Goal: Download file/media

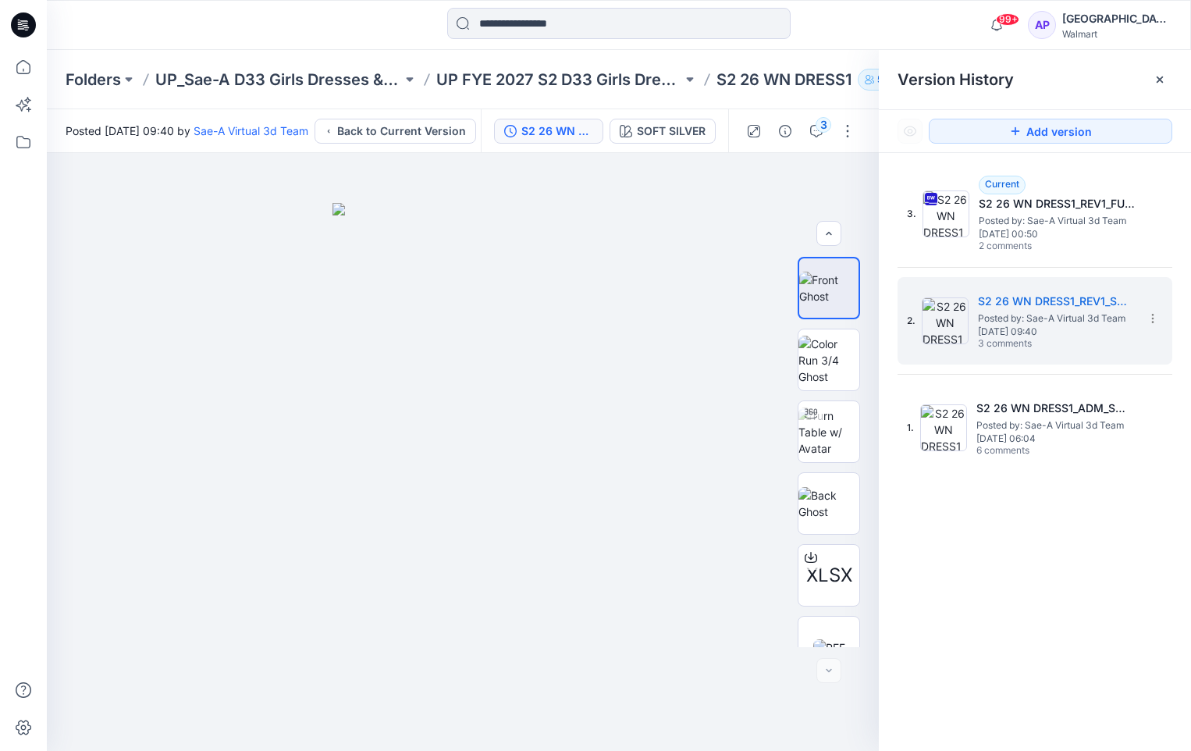
scroll to position [103, 0]
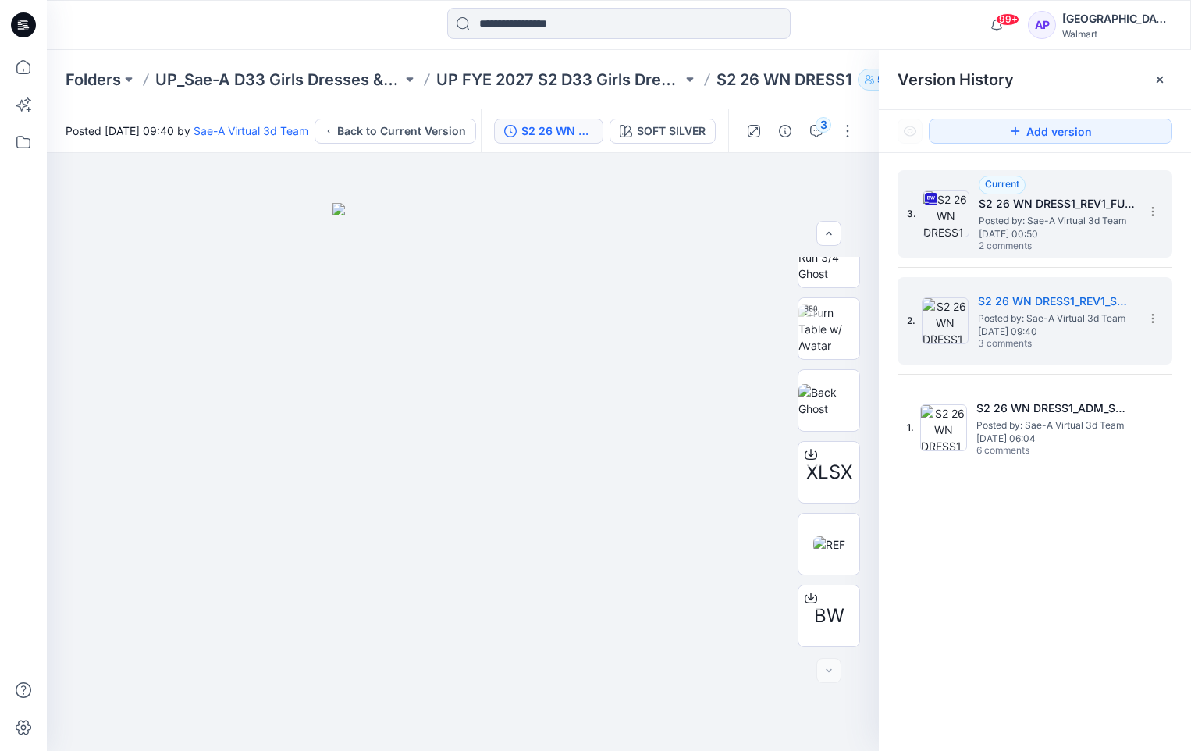
click at [1101, 208] on h5 "S2 26 WN DRESS1_REV1_FULL COLORWAYS" at bounding box center [1057, 203] width 156 height 19
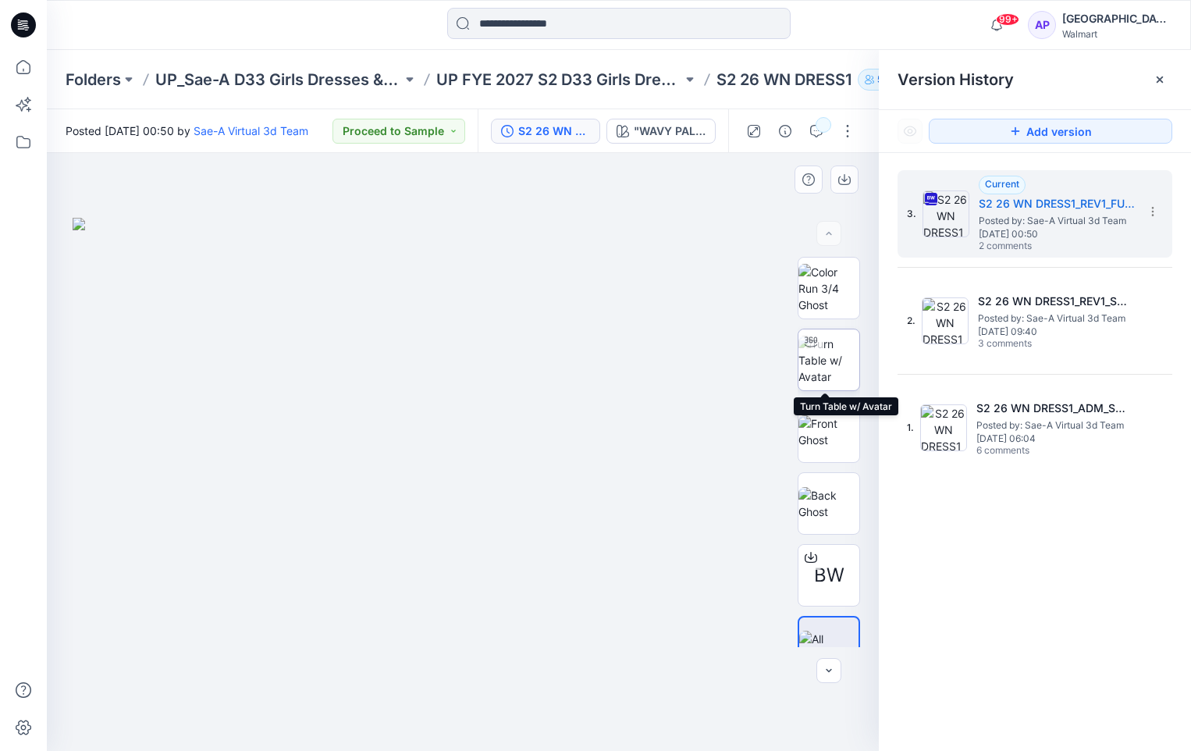
click at [833, 339] on img at bounding box center [828, 360] width 61 height 49
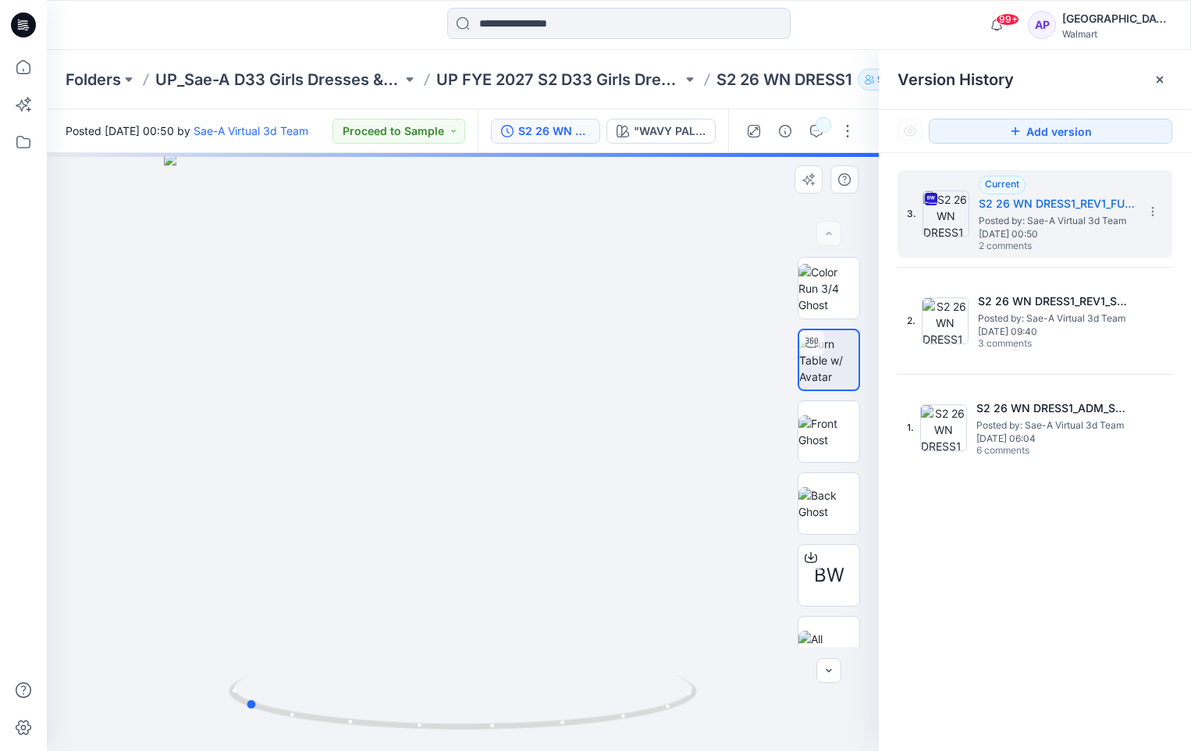
drag, startPoint x: 710, startPoint y: 622, endPoint x: 496, endPoint y: 631, distance: 214.0
click at [496, 631] on div at bounding box center [463, 452] width 832 height 598
click at [1156, 211] on icon at bounding box center [1152, 211] width 12 height 12
click at [1091, 498] on div "3. Current S2 26 WN DRESS1_REV1_FULL COLORWAYS Posted by: Sae-A Virtual 3d Team…" at bounding box center [1035, 463] width 312 height 620
click at [809, 81] on p "S2 26 WN DRESS1" at bounding box center [783, 80] width 135 height 22
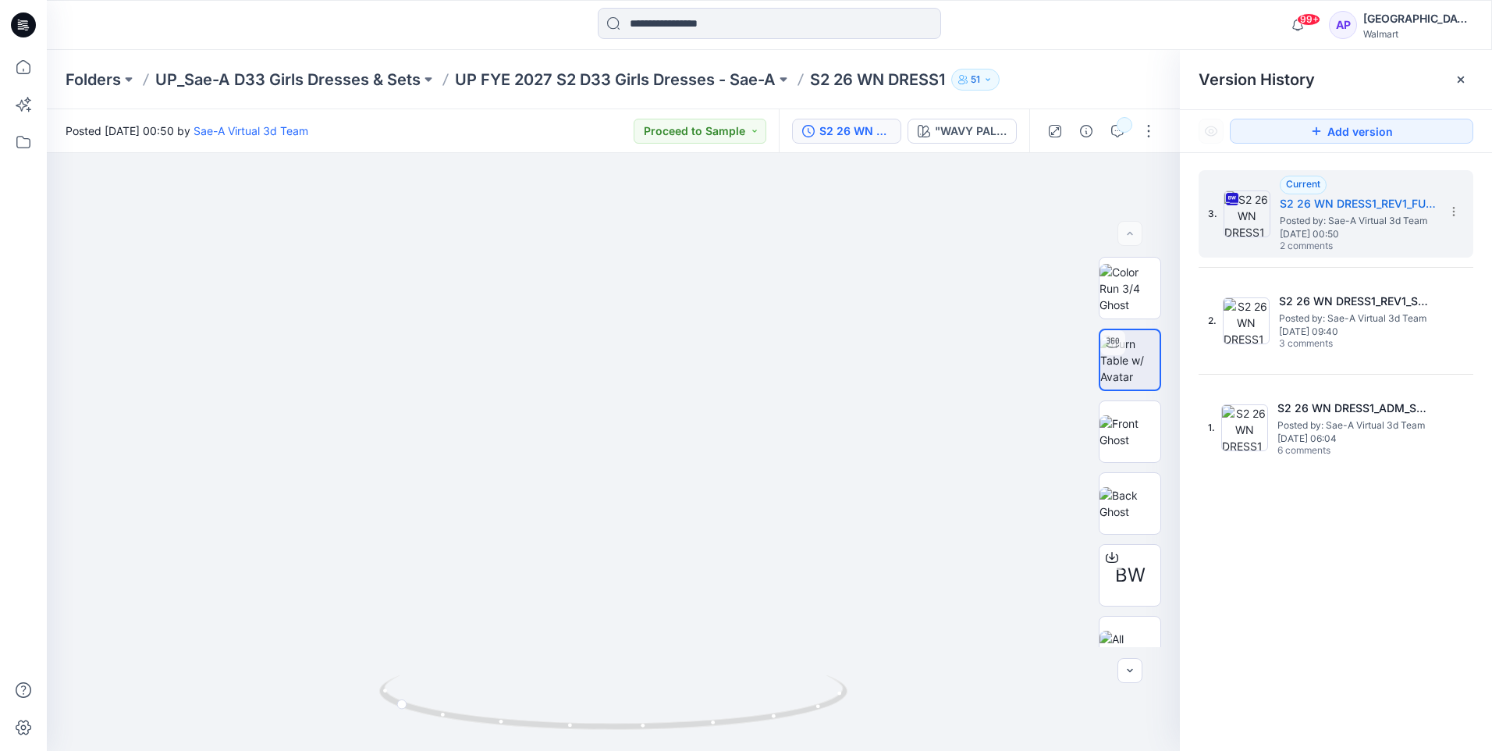
click at [888, 81] on p "S2 26 WN DRESS1" at bounding box center [877, 80] width 135 height 22
click at [855, 83] on p "S2 26 WN DRESS1" at bounding box center [877, 80] width 135 height 22
click at [729, 82] on p "UP FYE 2027 S2 D33 Girls Dresses - Sae-A" at bounding box center [615, 80] width 321 height 22
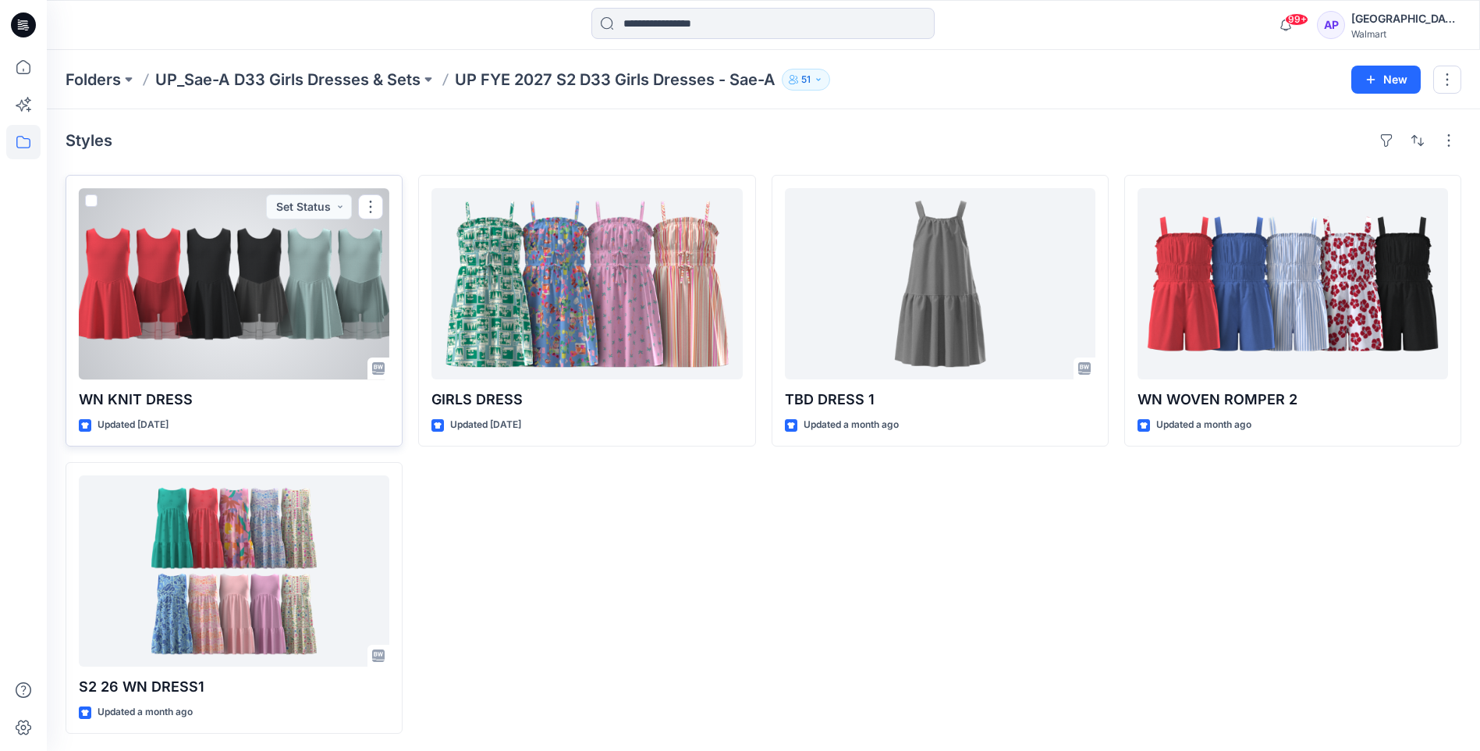
click at [164, 404] on p "WN KNIT DRESS" at bounding box center [234, 400] width 311 height 22
click at [183, 366] on div at bounding box center [234, 283] width 311 height 191
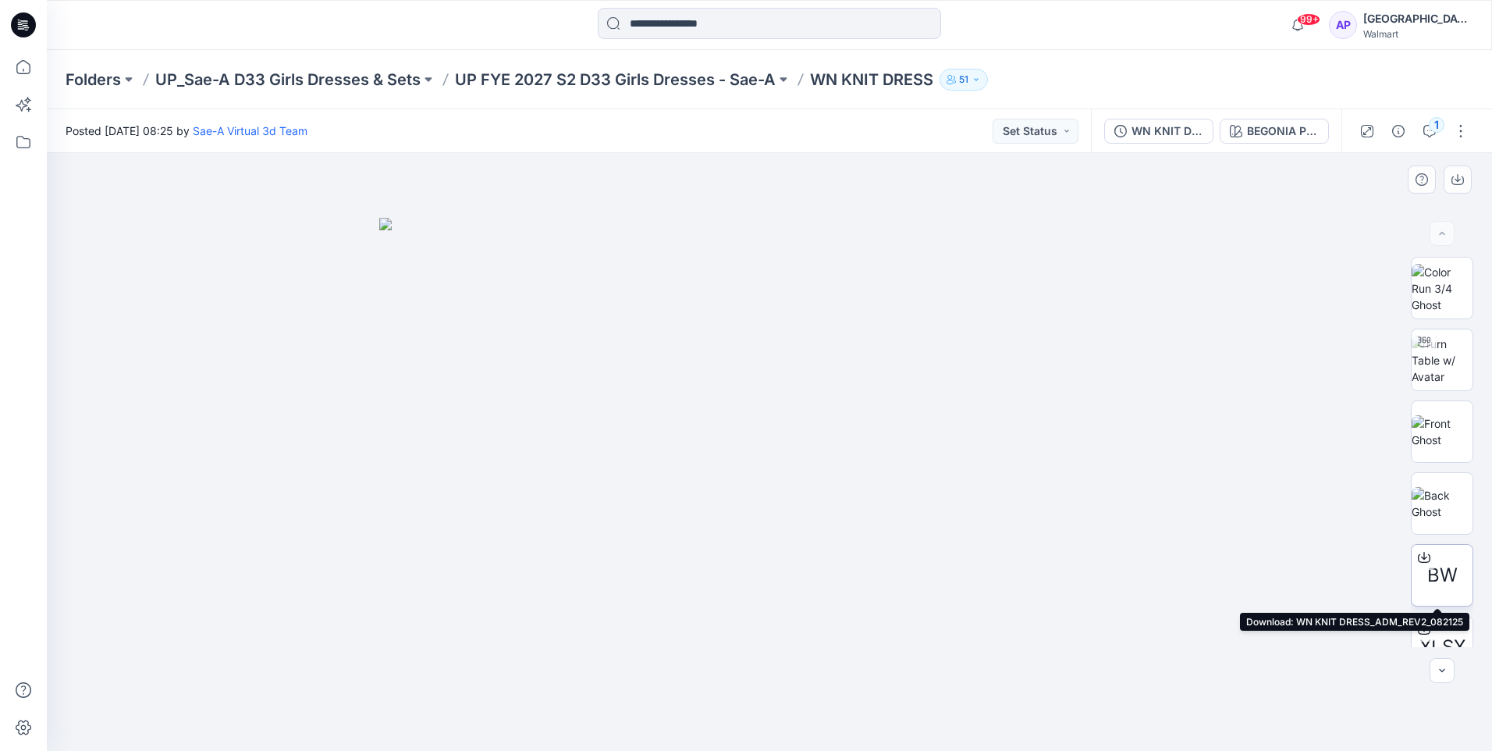
click at [1190, 567] on span "BW" at bounding box center [1442, 575] width 30 height 28
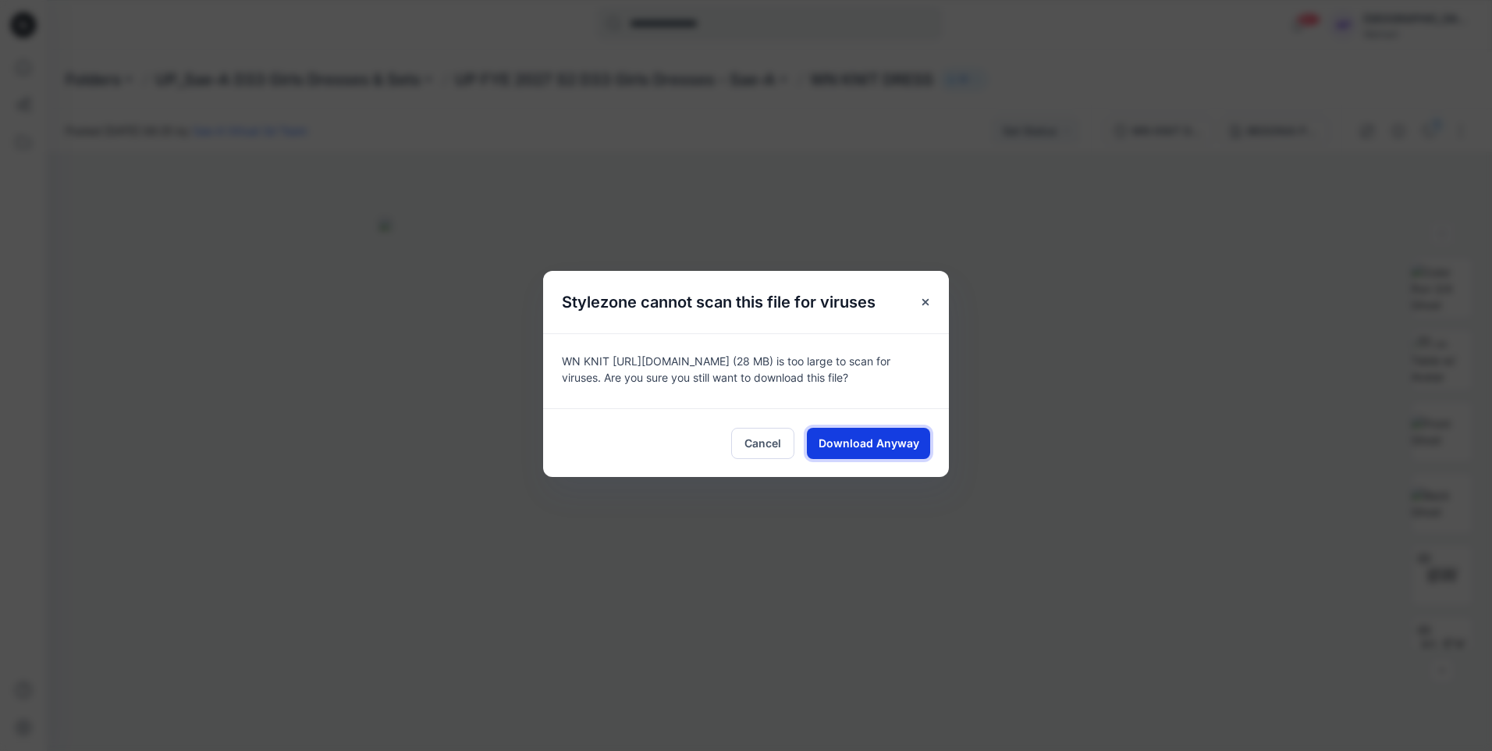
click at [895, 435] on span "Download Anyway" at bounding box center [869, 443] width 101 height 16
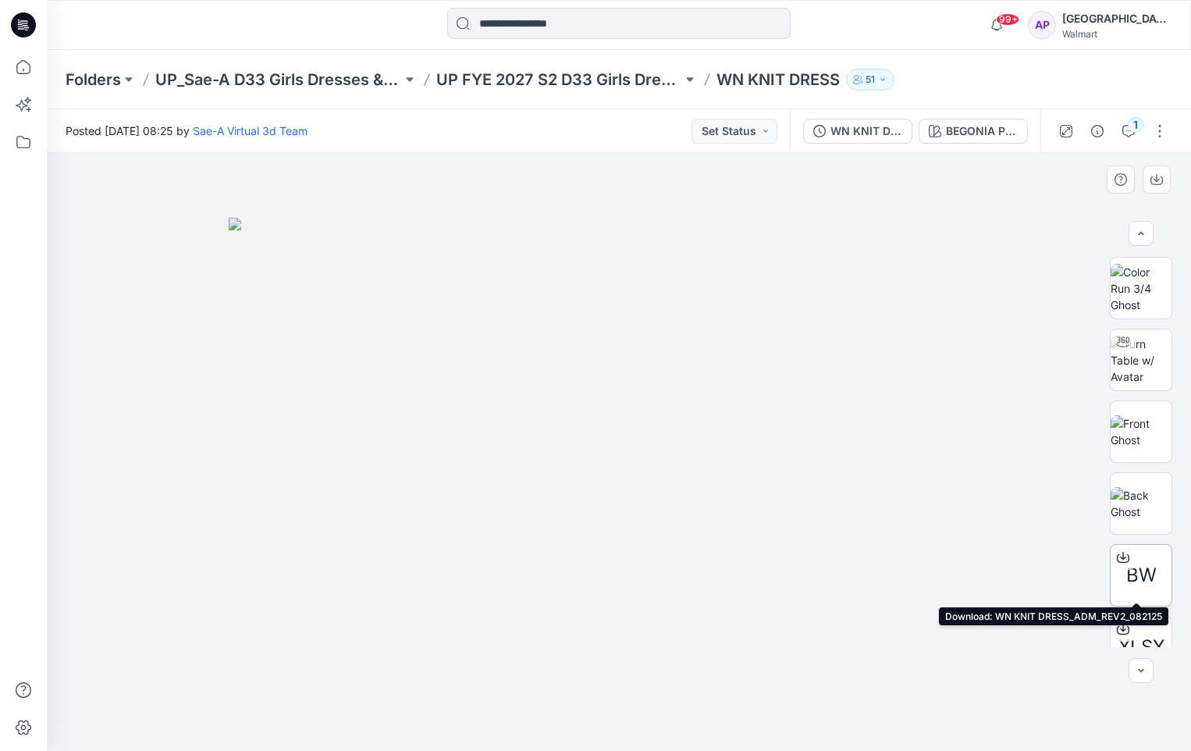
scroll to position [78, 0]
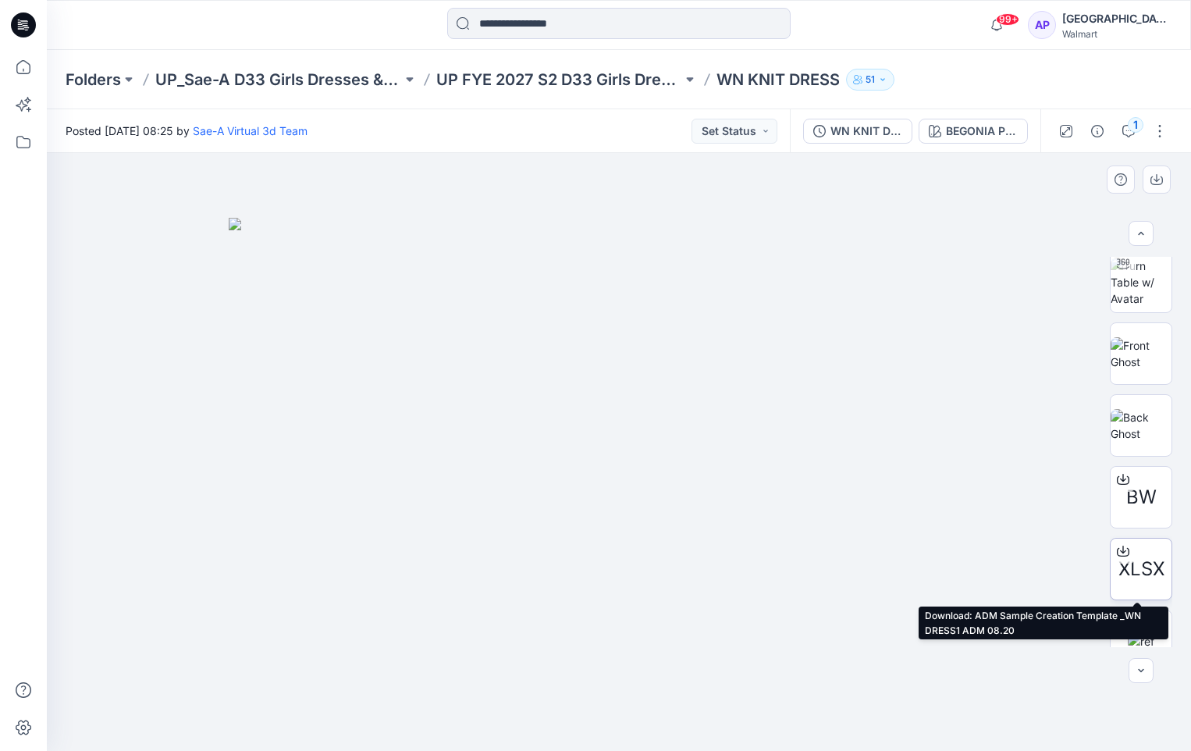
click at [1149, 567] on span "XLSX" at bounding box center [1141, 569] width 46 height 28
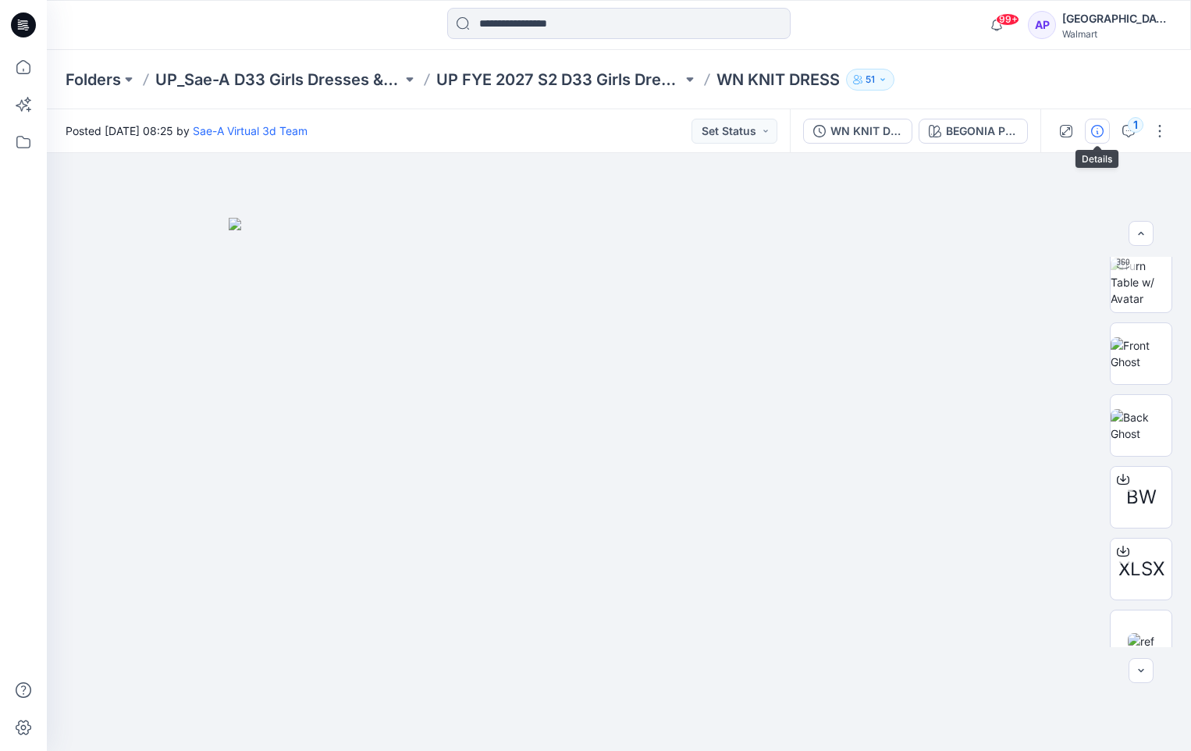
click at [1096, 125] on icon "button" at bounding box center [1097, 131] width 12 height 12
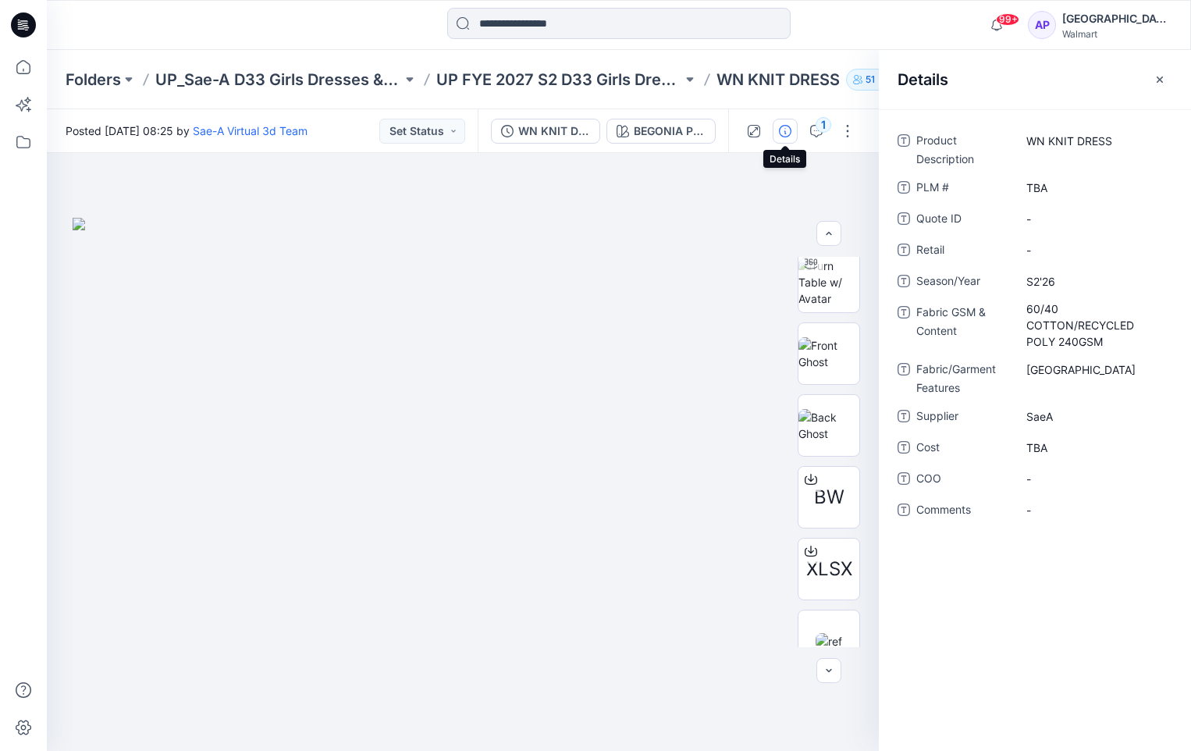
click at [779, 128] on icon "button" at bounding box center [785, 131] width 12 height 12
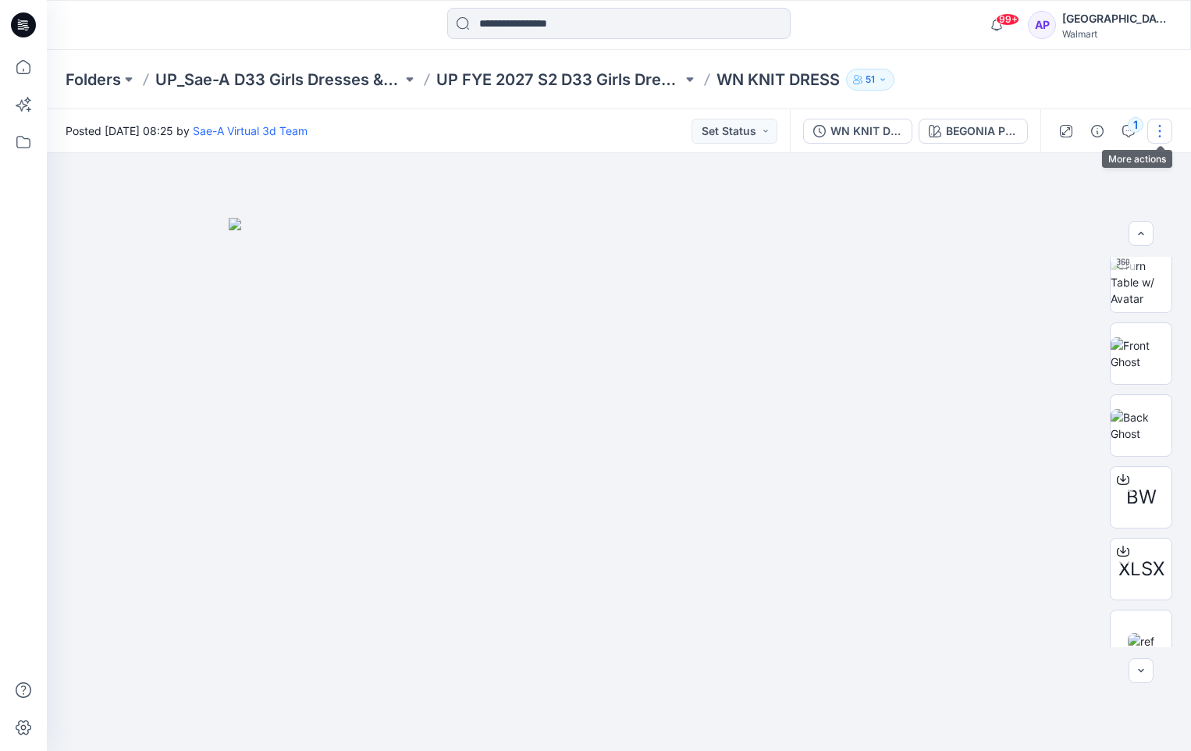
click at [1163, 133] on button "button" at bounding box center [1159, 131] width 25 height 25
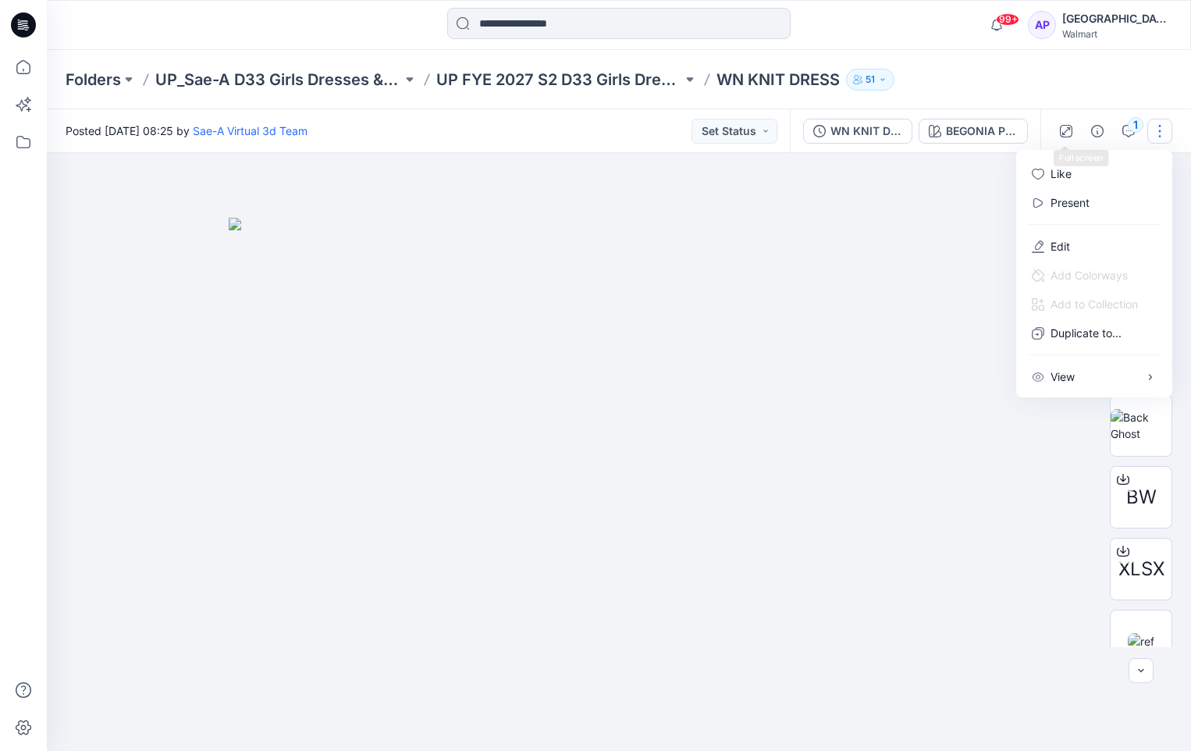
click at [1068, 107] on div "Folders UP_Sae-A D33 Girls Dresses & Sets UP FYE 2027 S2 D33 Girls Dresses - Sa…" at bounding box center [619, 79] width 1144 height 59
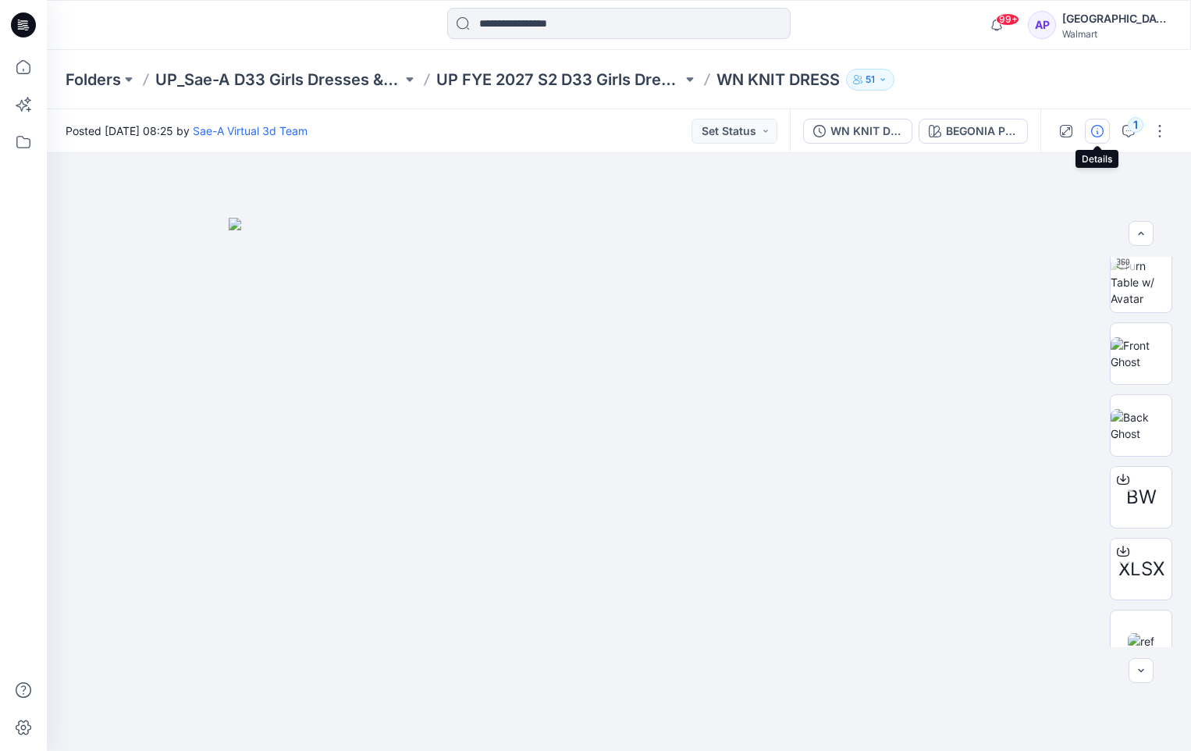
click at [1100, 130] on icon "button" at bounding box center [1097, 131] width 12 height 12
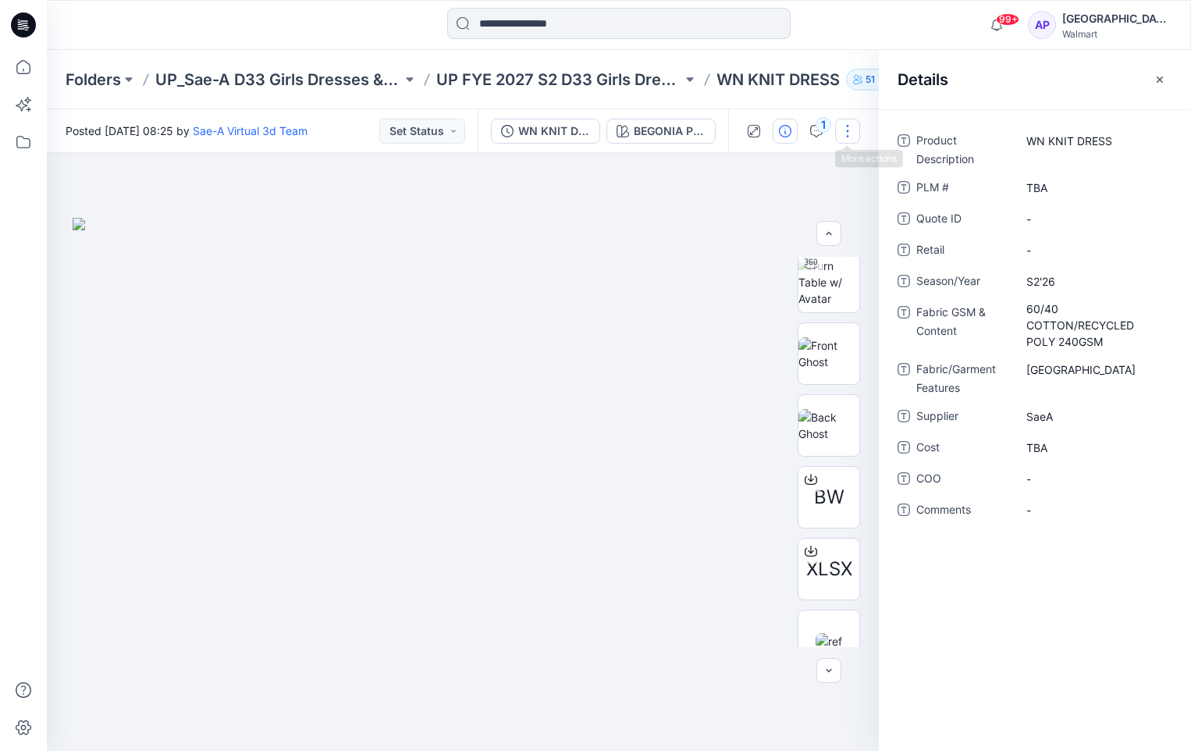
click at [850, 131] on button "button" at bounding box center [847, 131] width 25 height 25
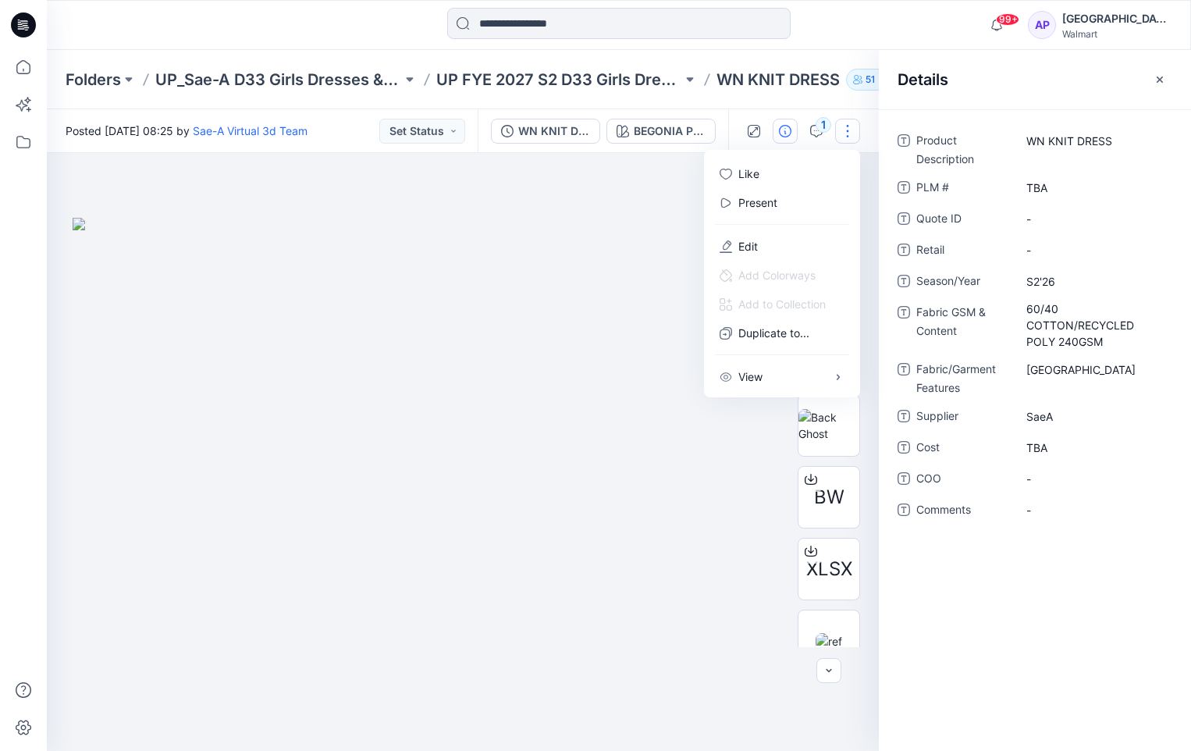
click at [540, 258] on img at bounding box center [463, 484] width 780 height 533
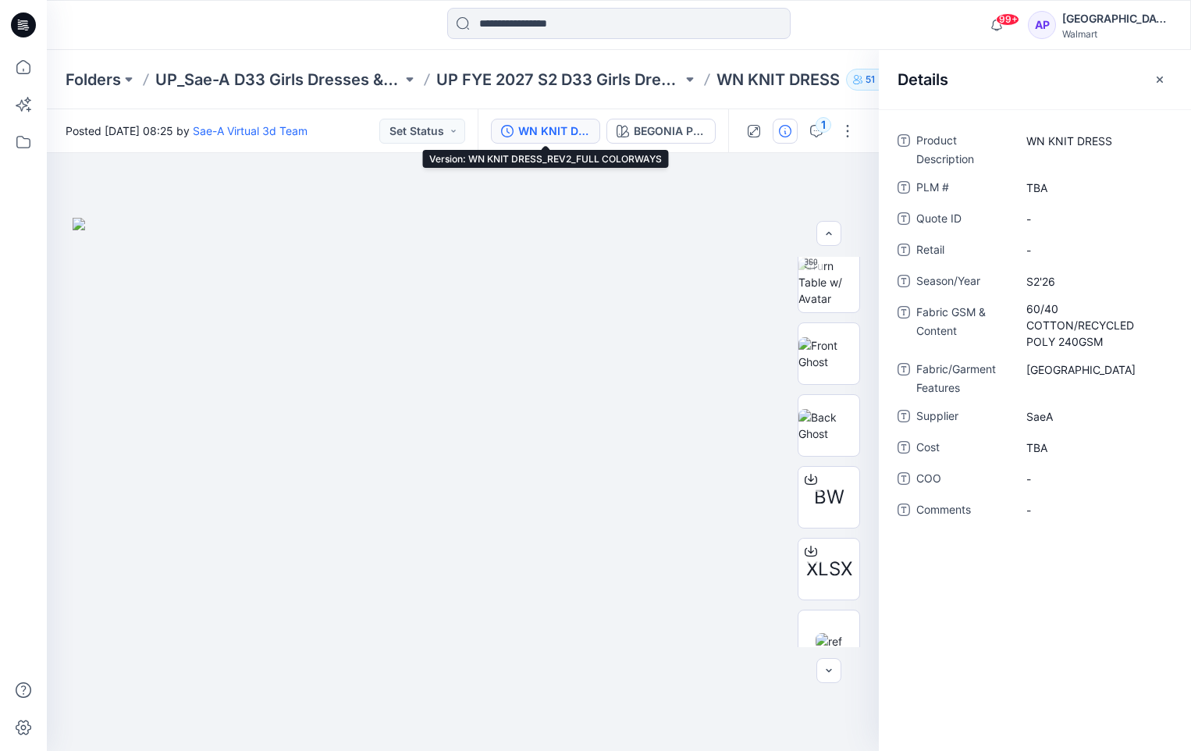
click at [519, 128] on div "WN KNIT DRESS_REV2_FULL COLORWAYS" at bounding box center [554, 131] width 72 height 17
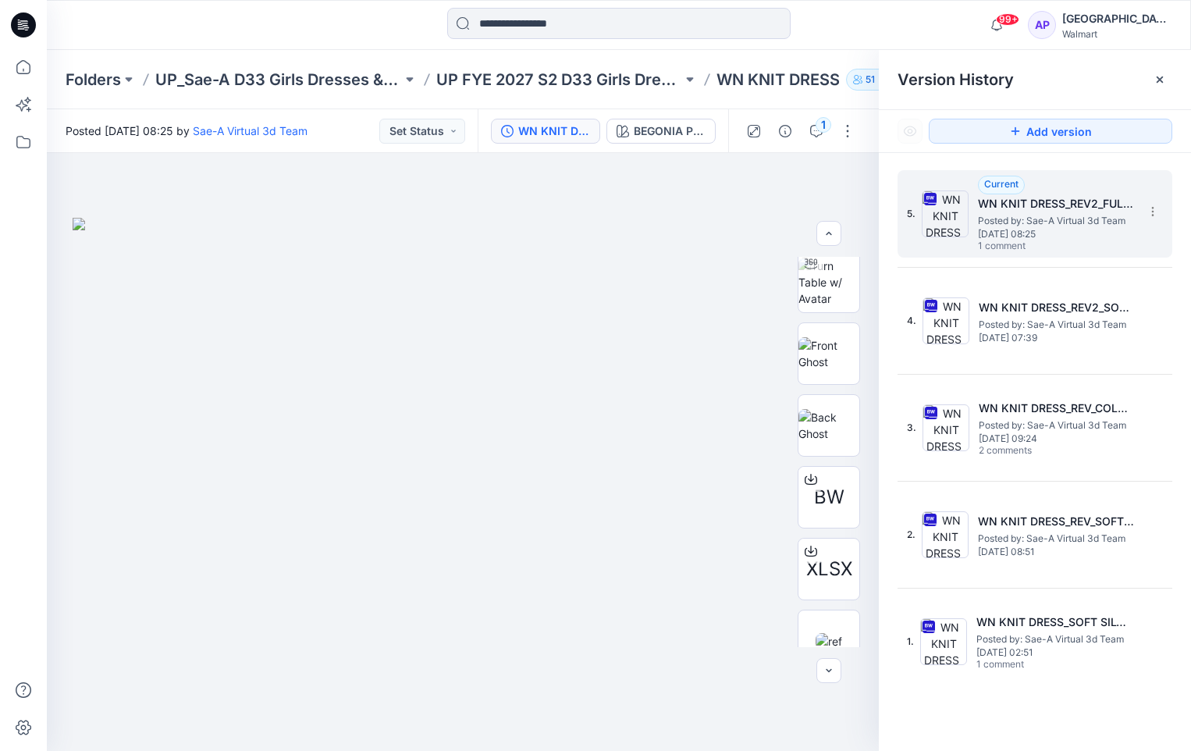
click at [1059, 219] on span "Posted by: Sae-A Virtual 3d Team" at bounding box center [1056, 221] width 156 height 16
click at [837, 272] on img at bounding box center [828, 282] width 61 height 49
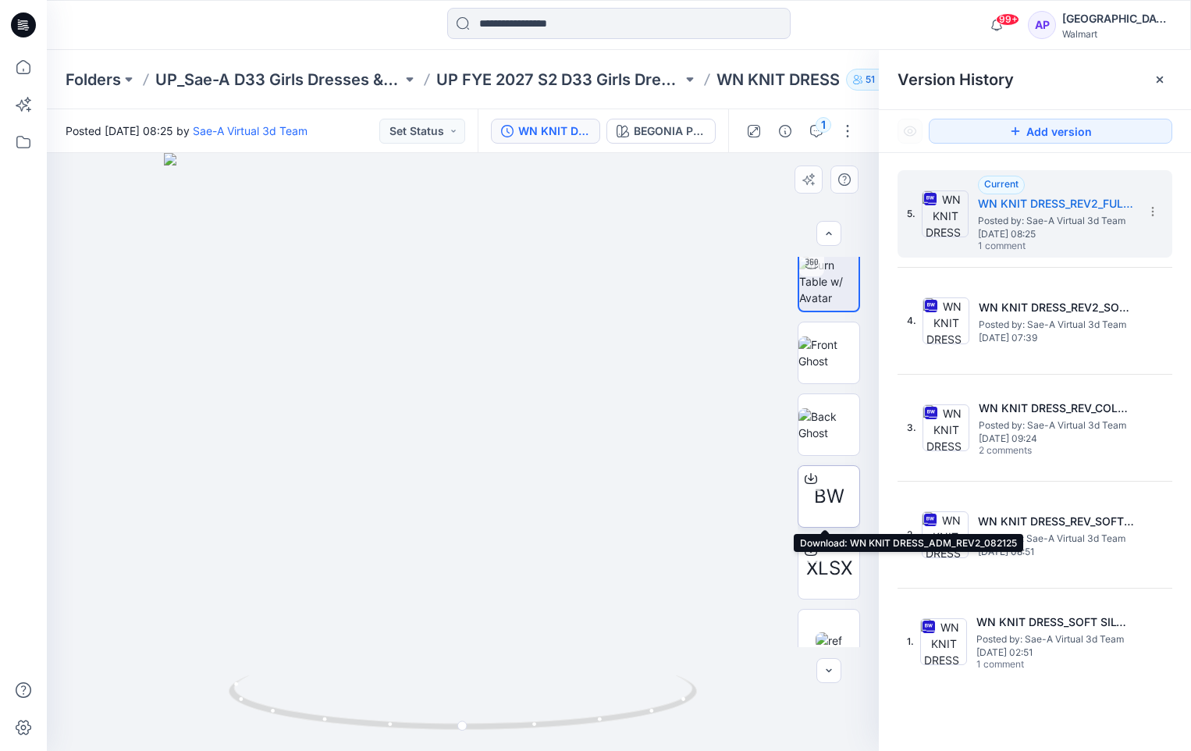
click at [828, 488] on span "BW" at bounding box center [829, 496] width 30 height 28
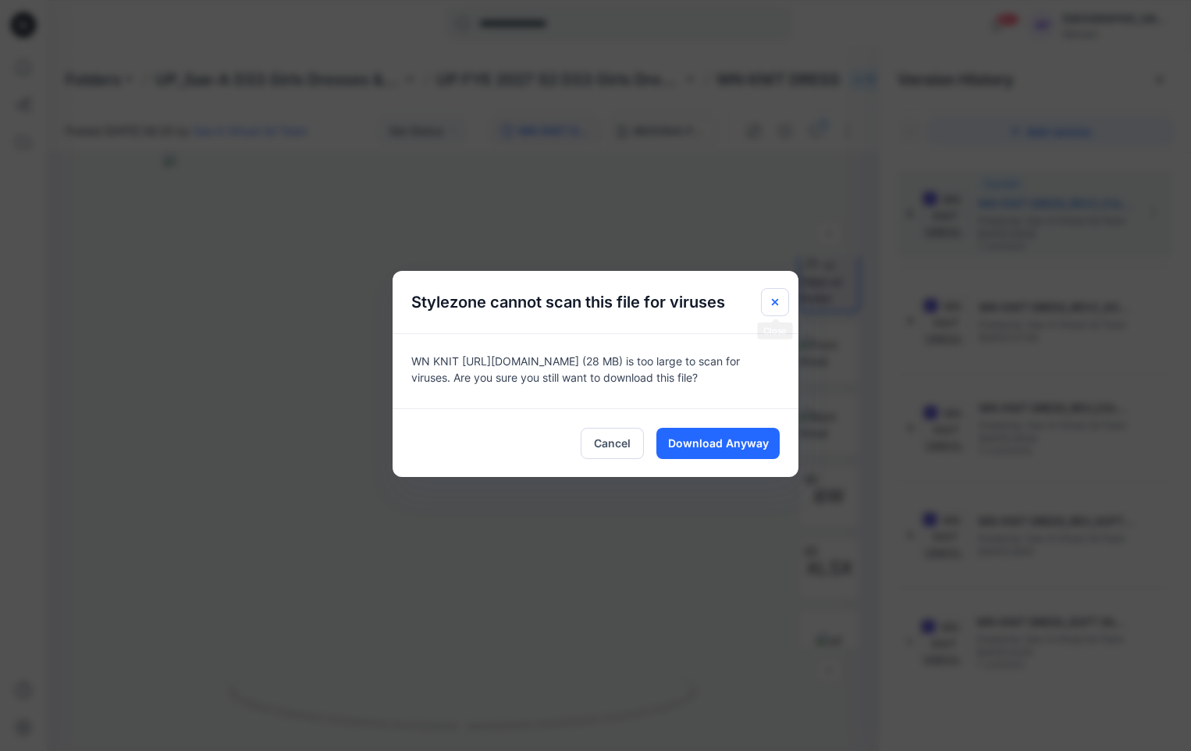
click at [773, 297] on button "Close" at bounding box center [775, 302] width 28 height 28
